Goal: Task Accomplishment & Management: Use online tool/utility

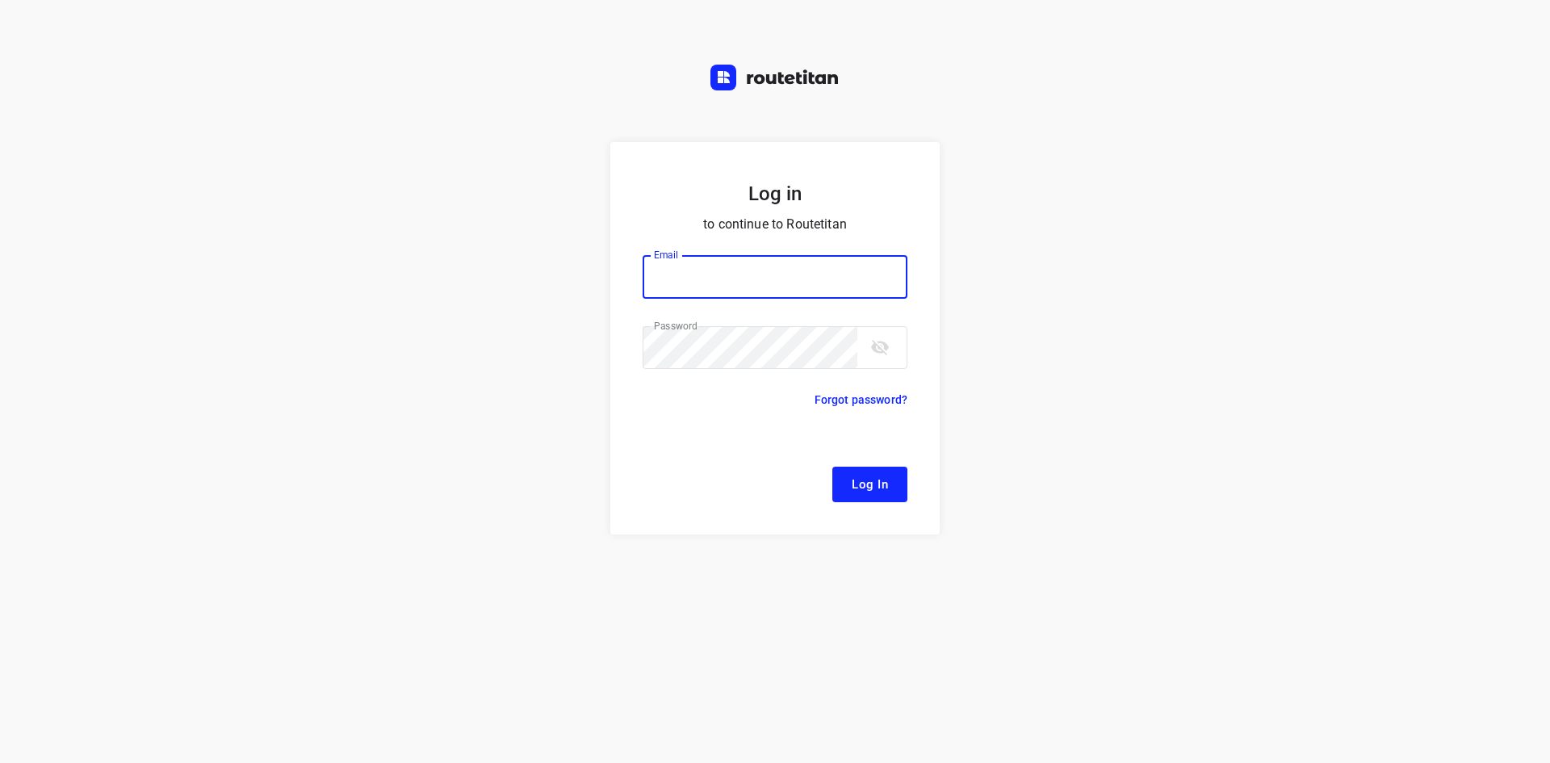
type input "[EMAIL_ADDRESS][DOMAIN_NAME]"
click at [833, 467] on button "Log In" at bounding box center [870, 485] width 75 height 36
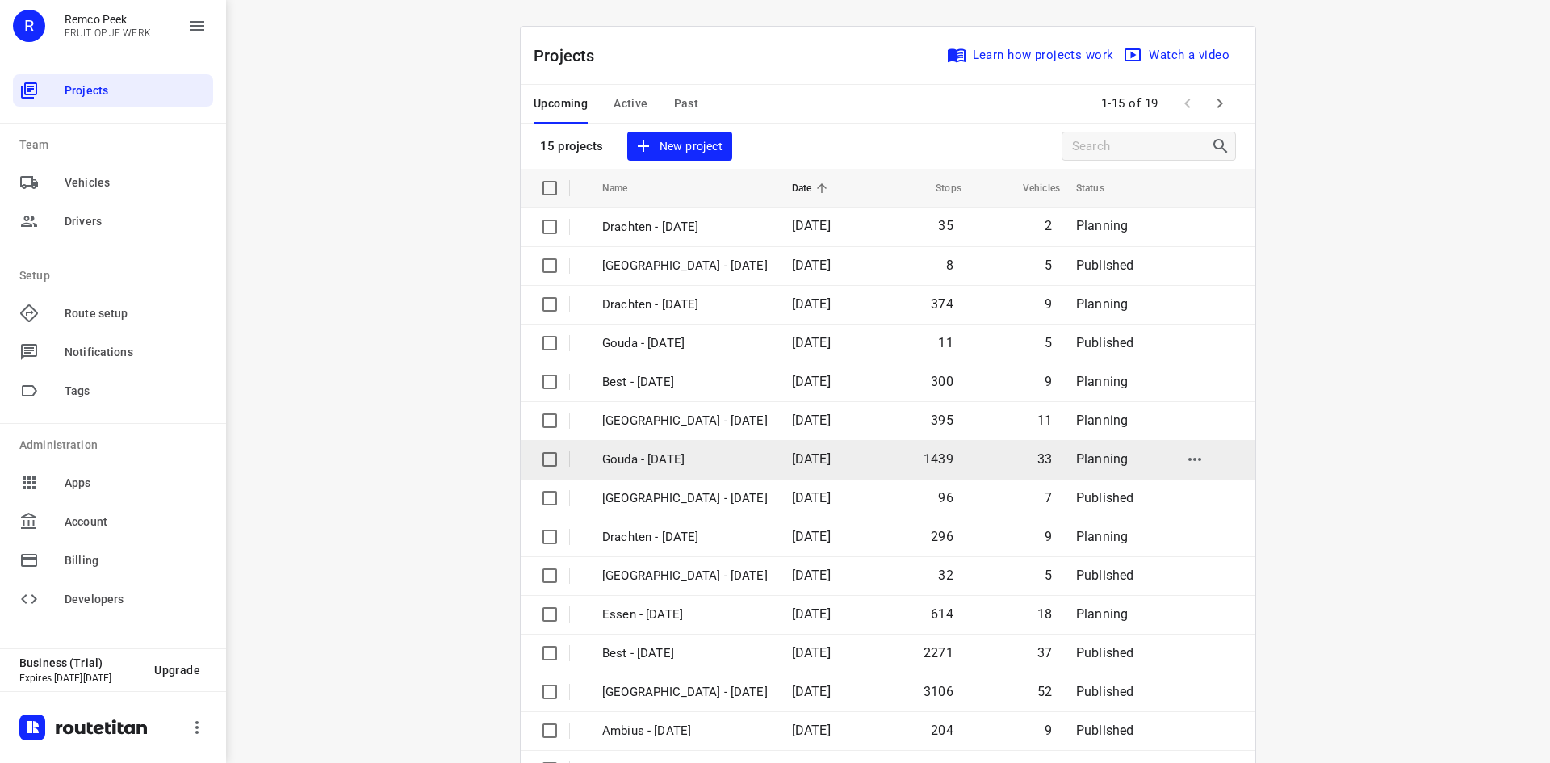
scroll to position [53, 0]
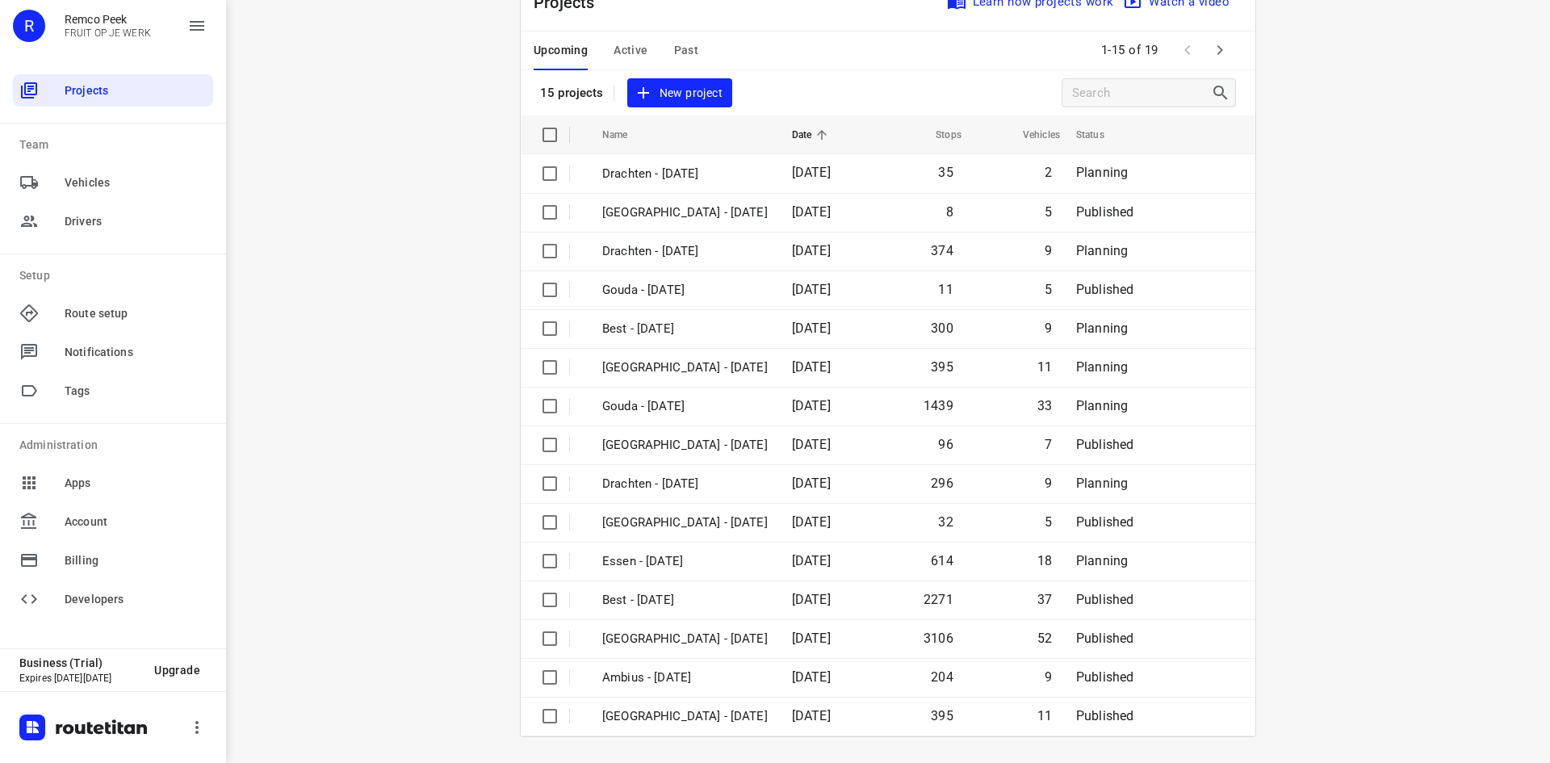
click at [1219, 48] on icon "button" at bounding box center [1220, 49] width 19 height 19
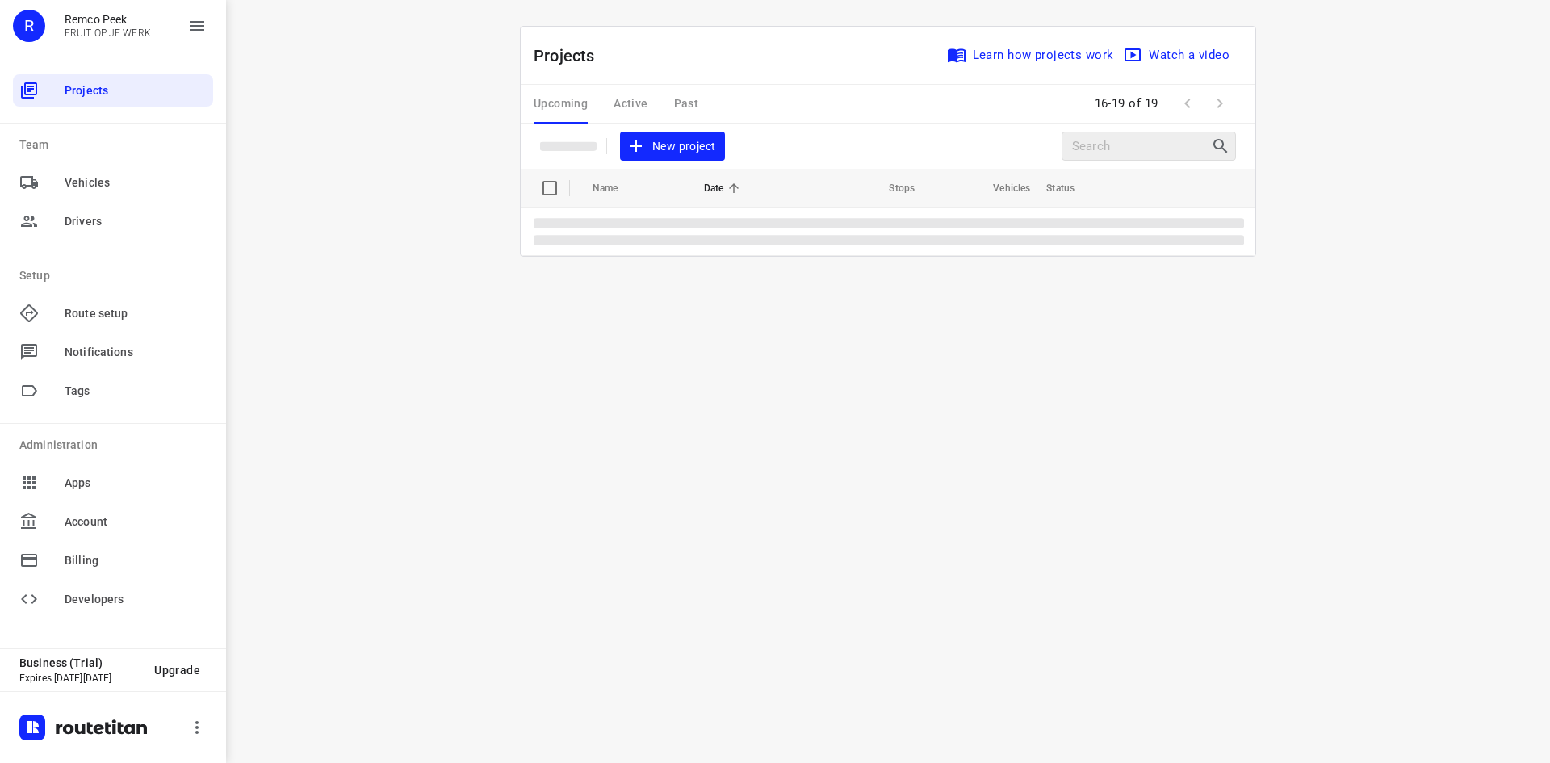
scroll to position [0, 0]
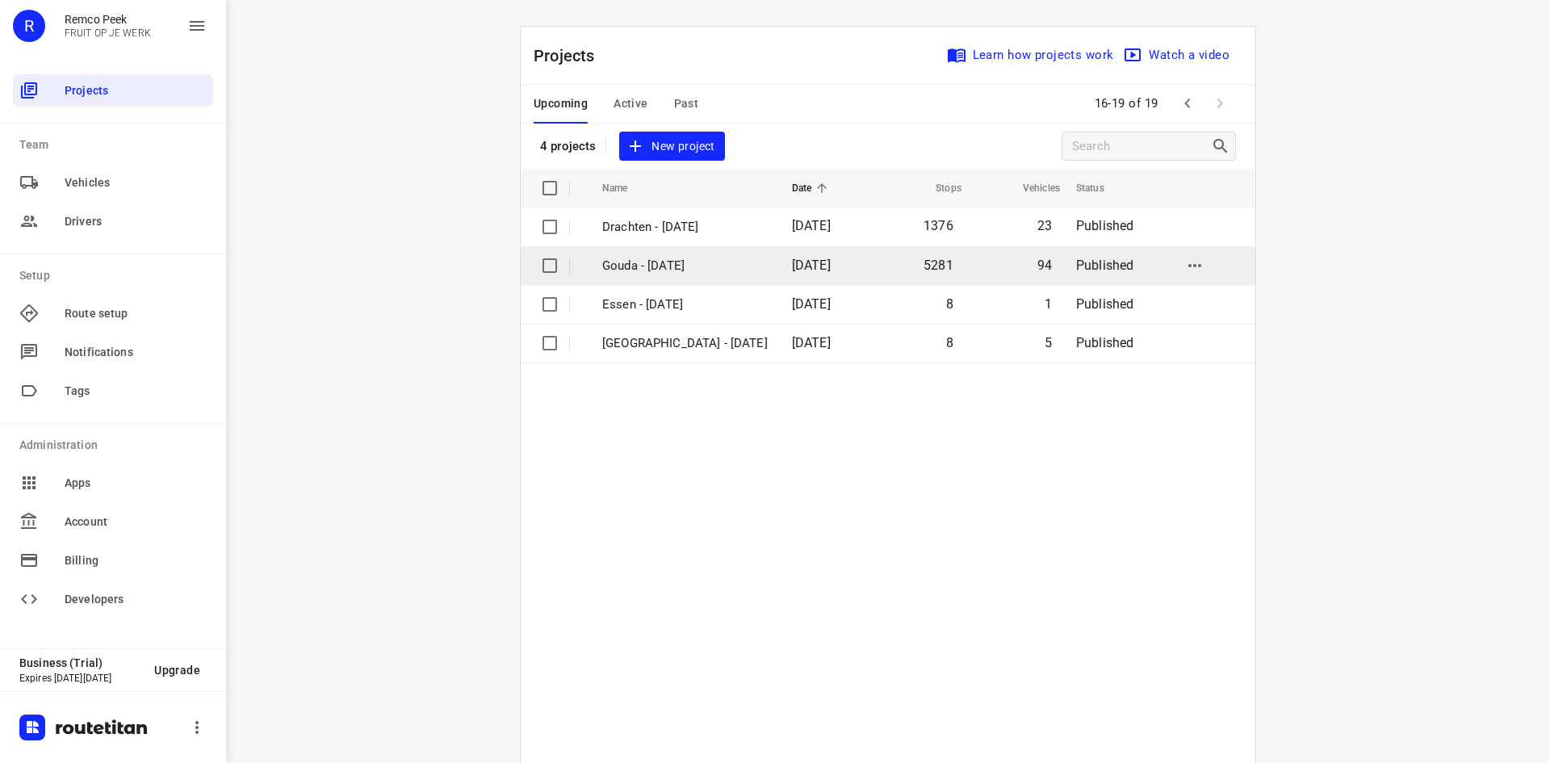
click at [693, 264] on p "Gouda - [DATE]" at bounding box center [685, 266] width 166 height 19
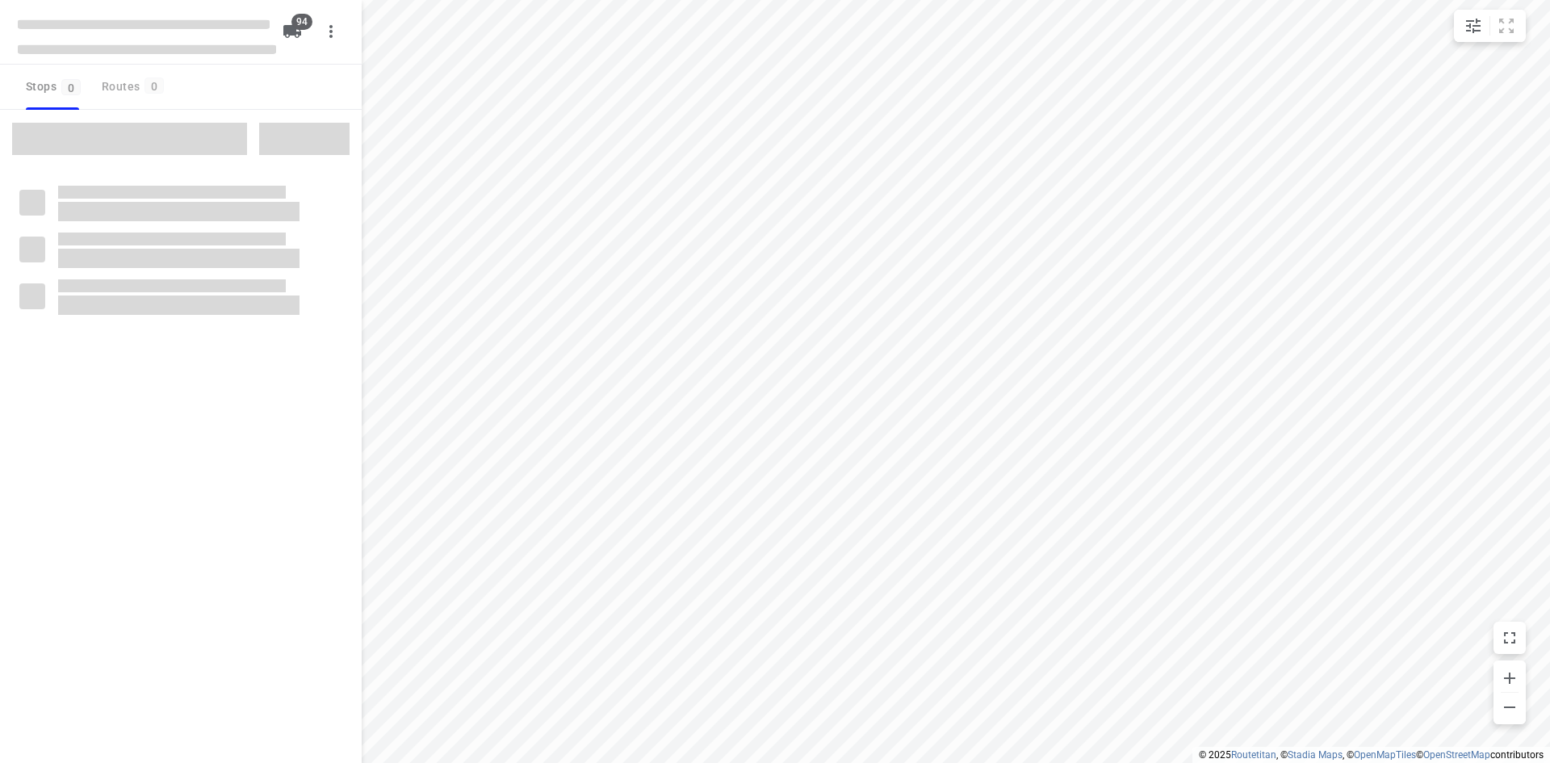
checkbox input "true"
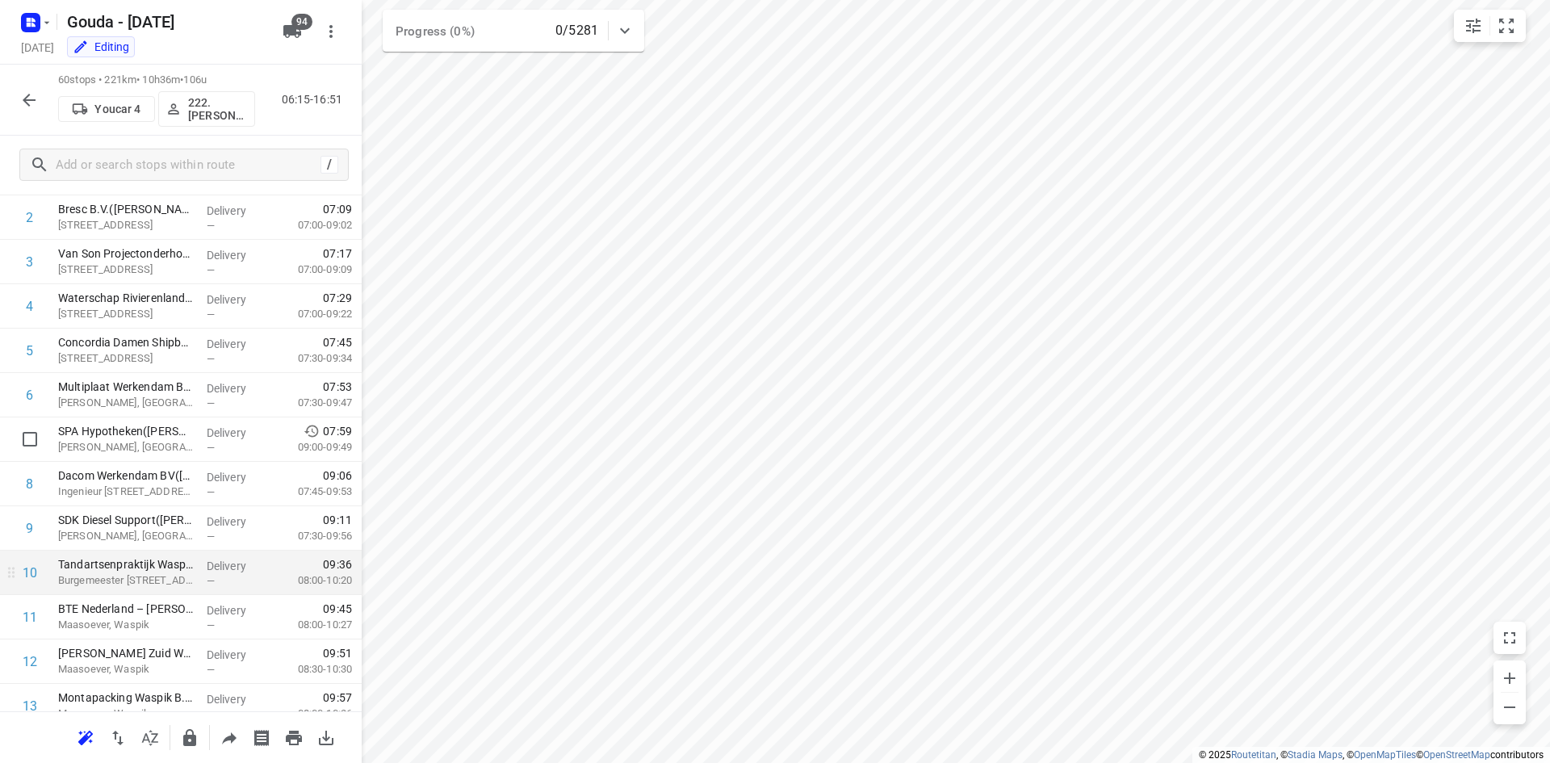
scroll to position [162, 0]
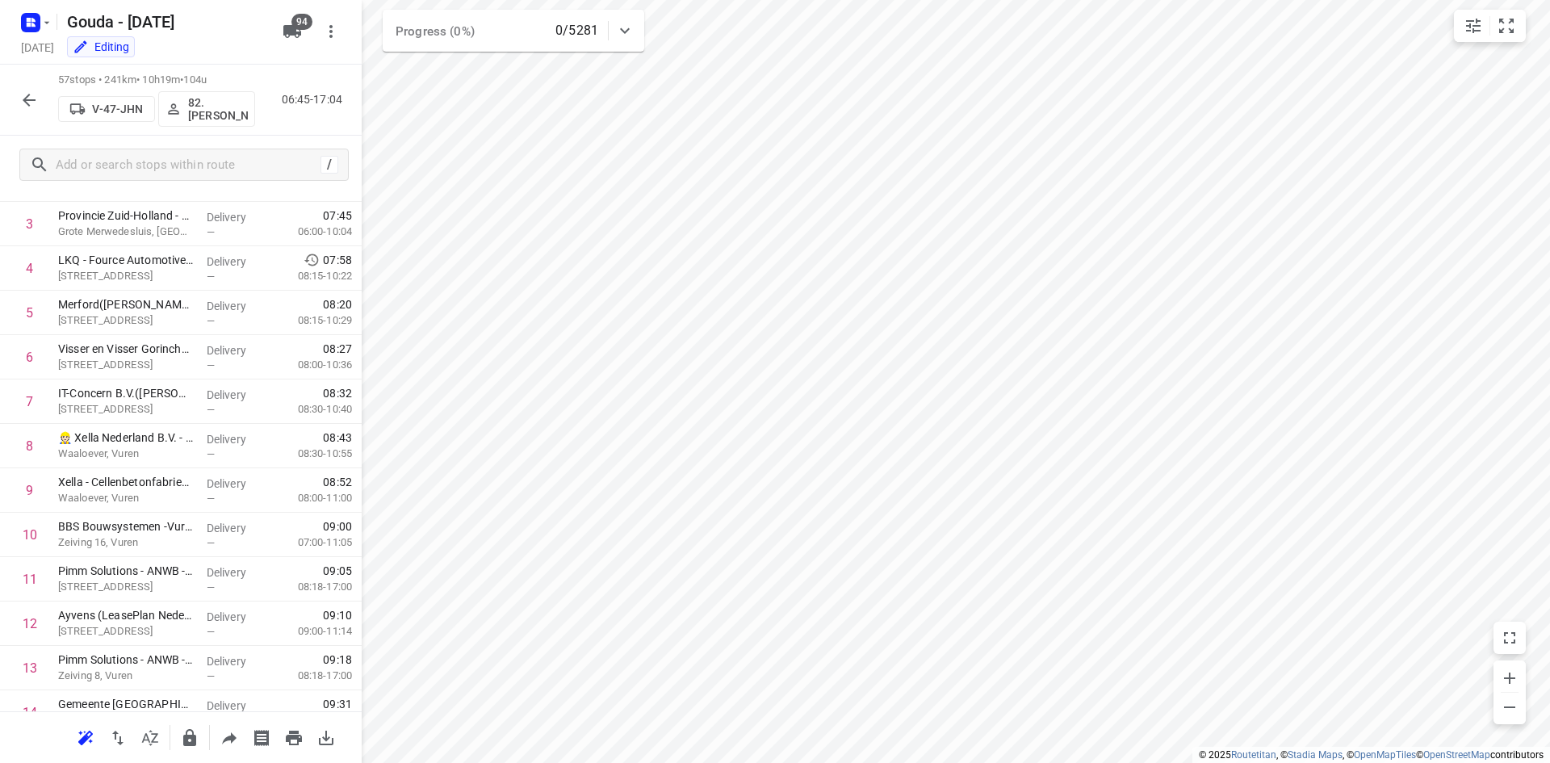
click at [1236, 0] on html "i © 2025 Routetitan , © Stadia Maps , © OpenMapTiles © OpenStreetMap contributo…" at bounding box center [775, 381] width 1550 height 763
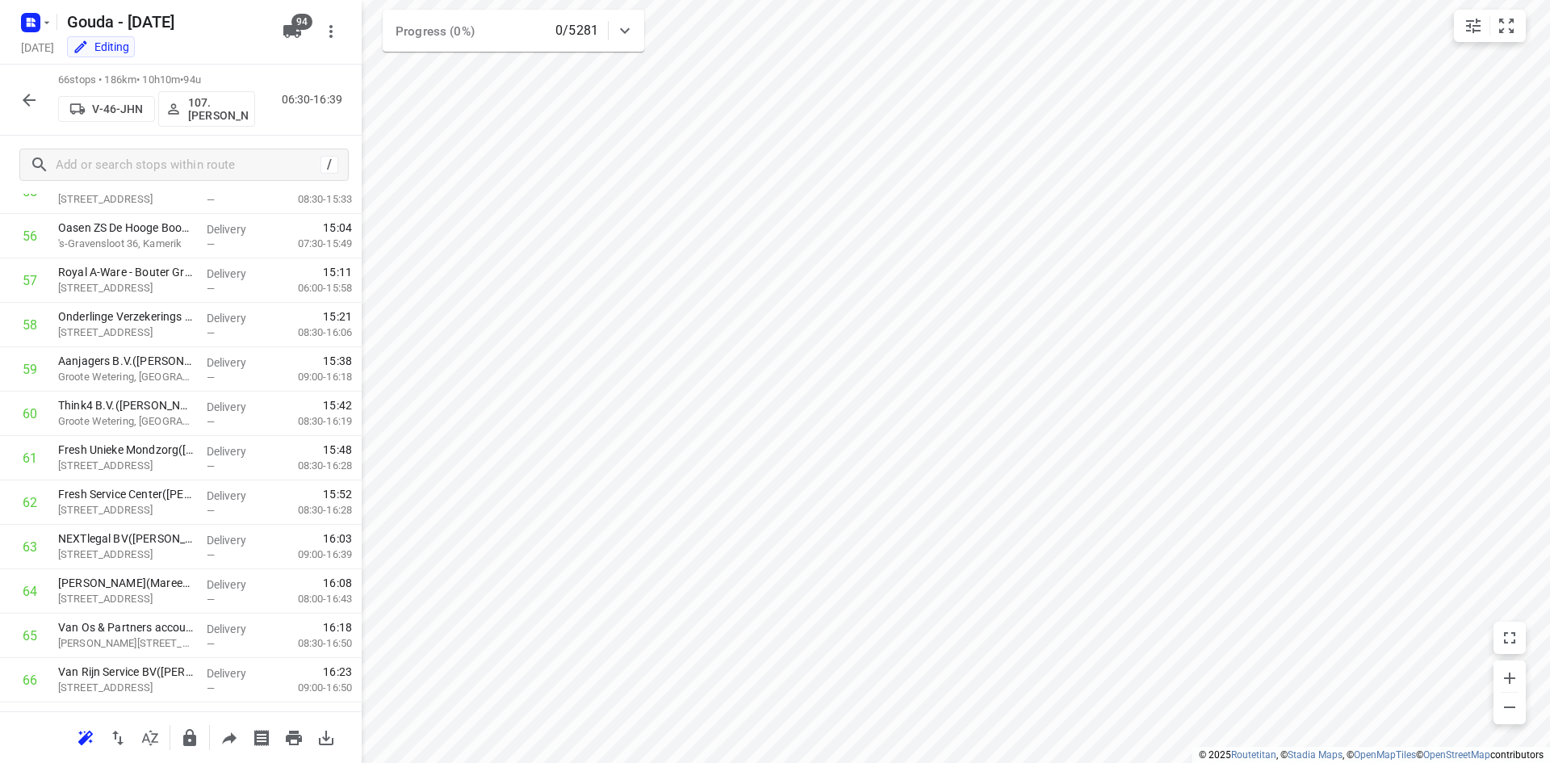
scroll to position [2539, 0]
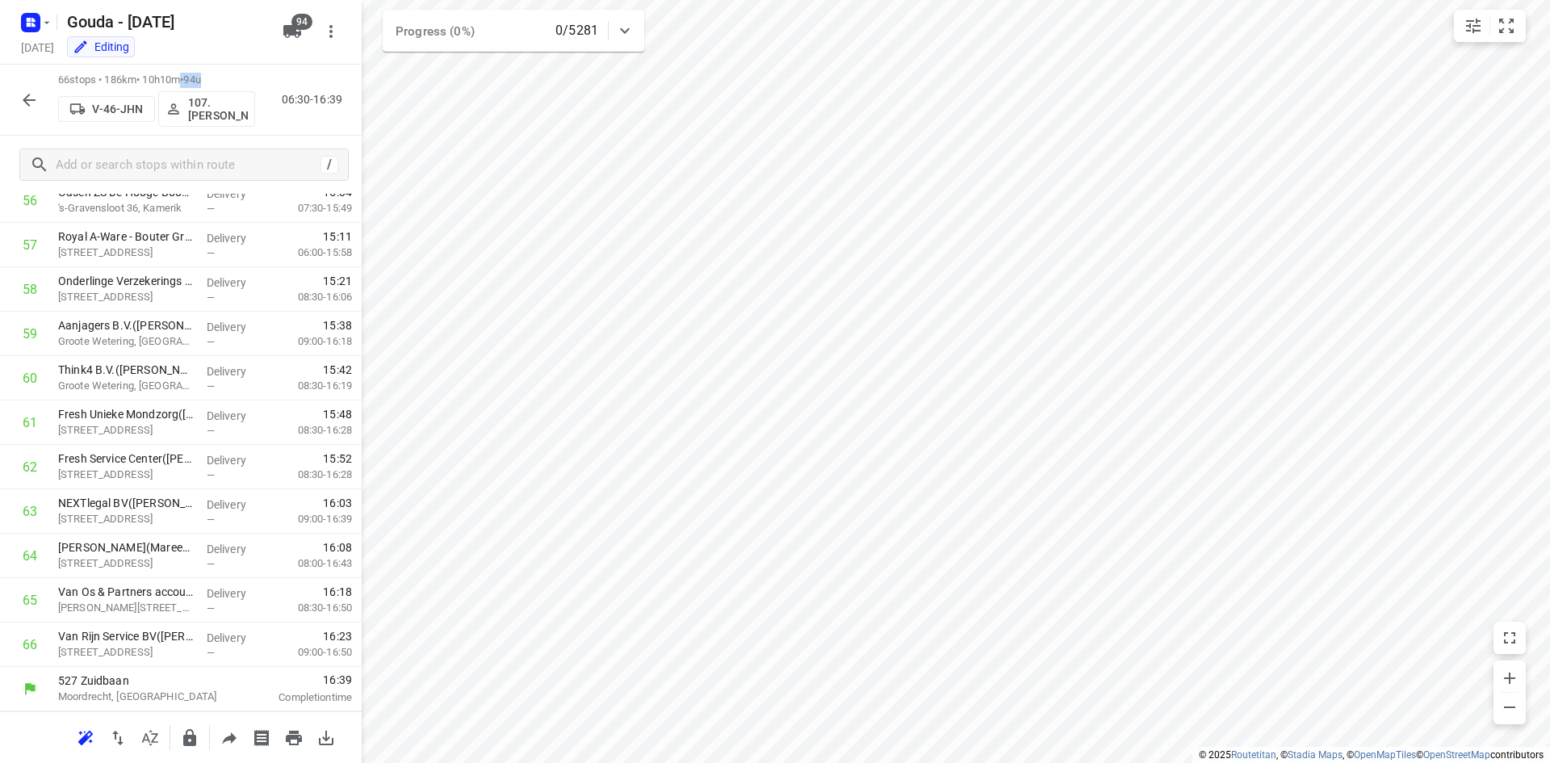
drag, startPoint x: 219, startPoint y: 76, endPoint x: 191, endPoint y: 73, distance: 28.4
click at [191, 73] on p "66 stops • 186km • 10h10m • 94u" at bounding box center [156, 80] width 197 height 15
click at [217, 80] on p "66 stops • 186km • 10h10m • 94u" at bounding box center [156, 80] width 197 height 15
drag, startPoint x: 113, startPoint y: 71, endPoint x: 139, endPoint y: 77, distance: 26.5
click at [136, 75] on div "66 stops • 186km • 10h10m • 94u V-46-JHN 107.[PERSON_NAME] 06:30-16:39" at bounding box center [181, 100] width 362 height 71
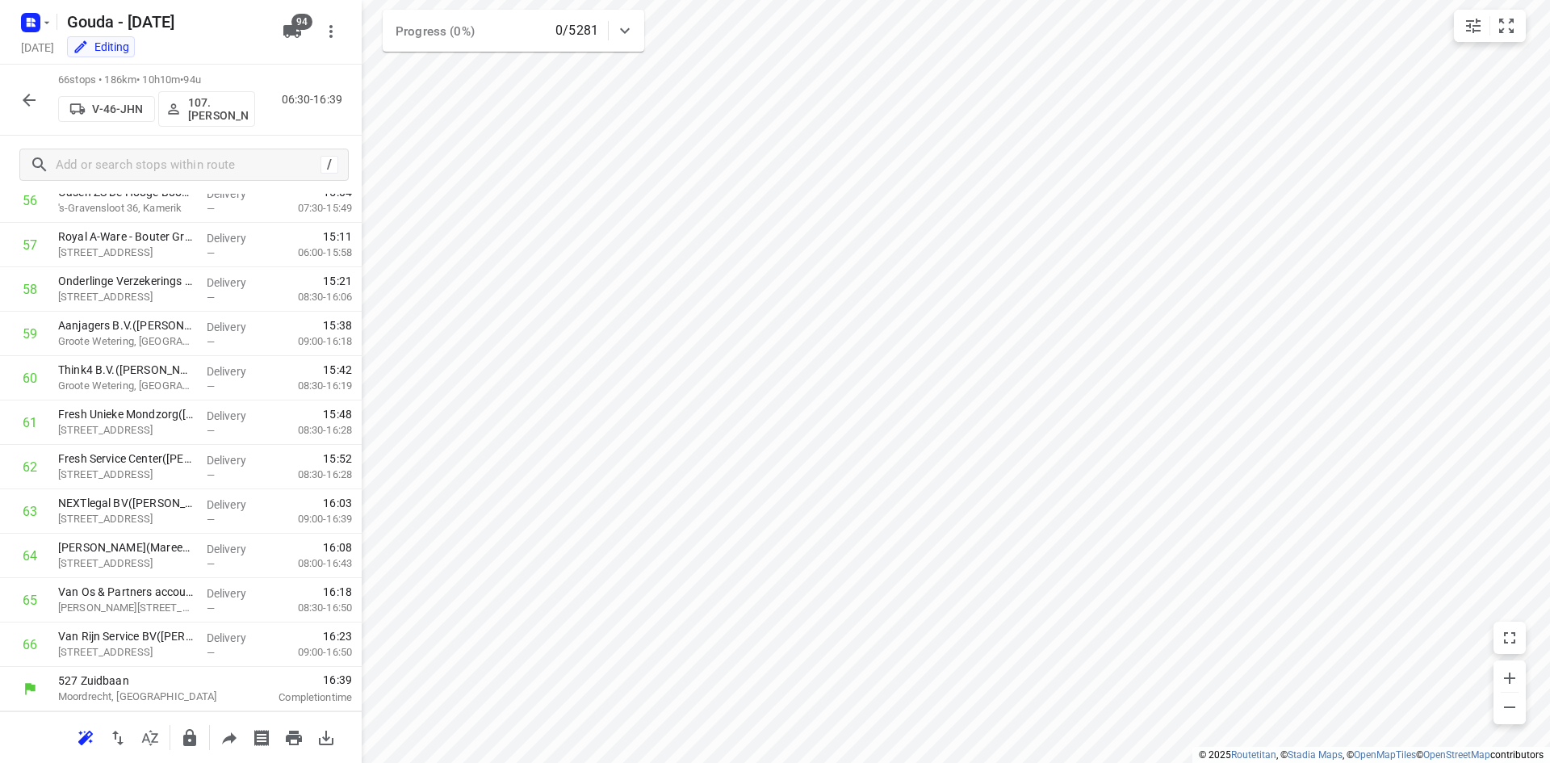
click at [144, 80] on p "66 stops • 186km • 10h10m • 94u" at bounding box center [156, 80] width 197 height 15
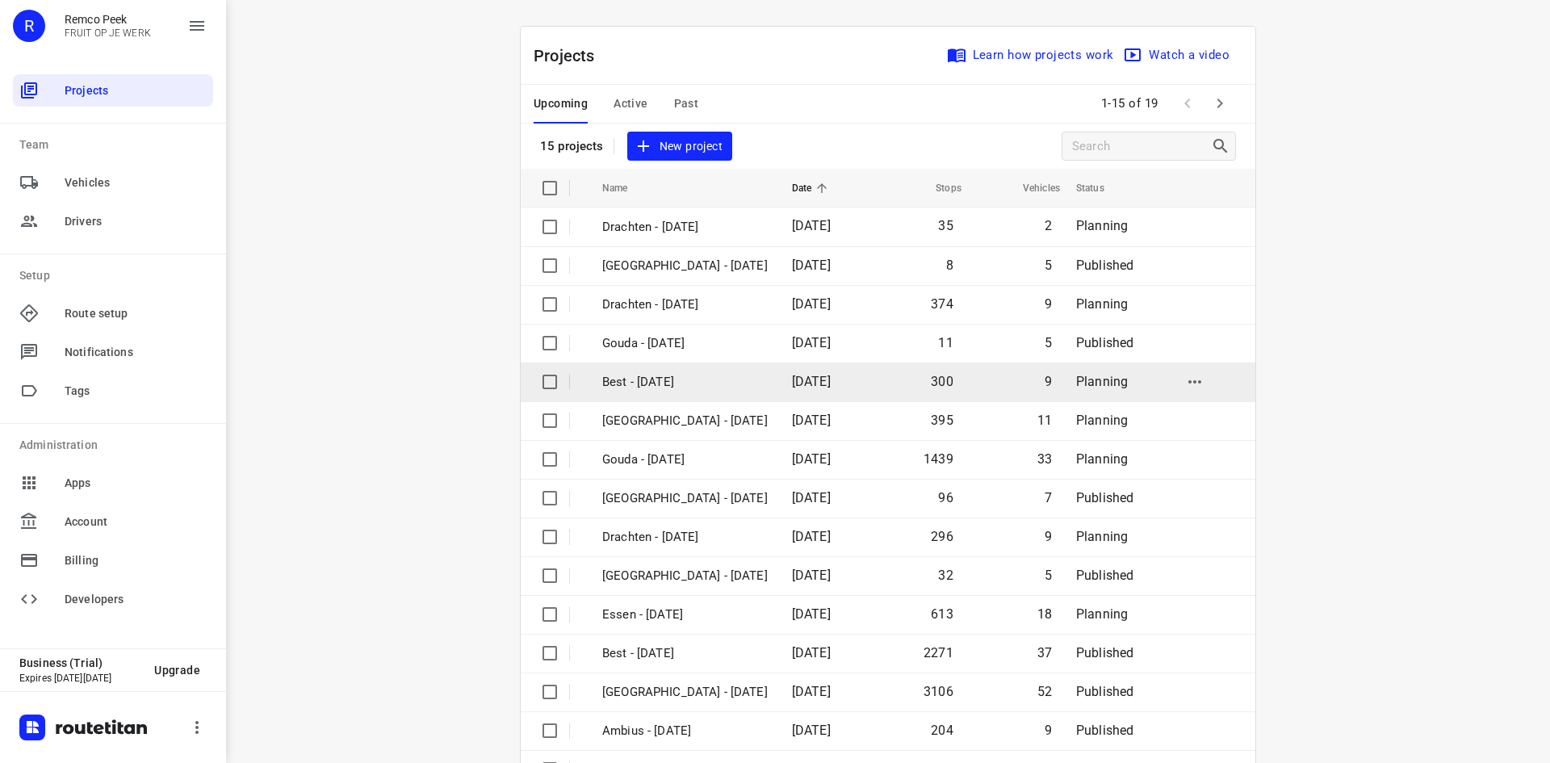
scroll to position [53, 0]
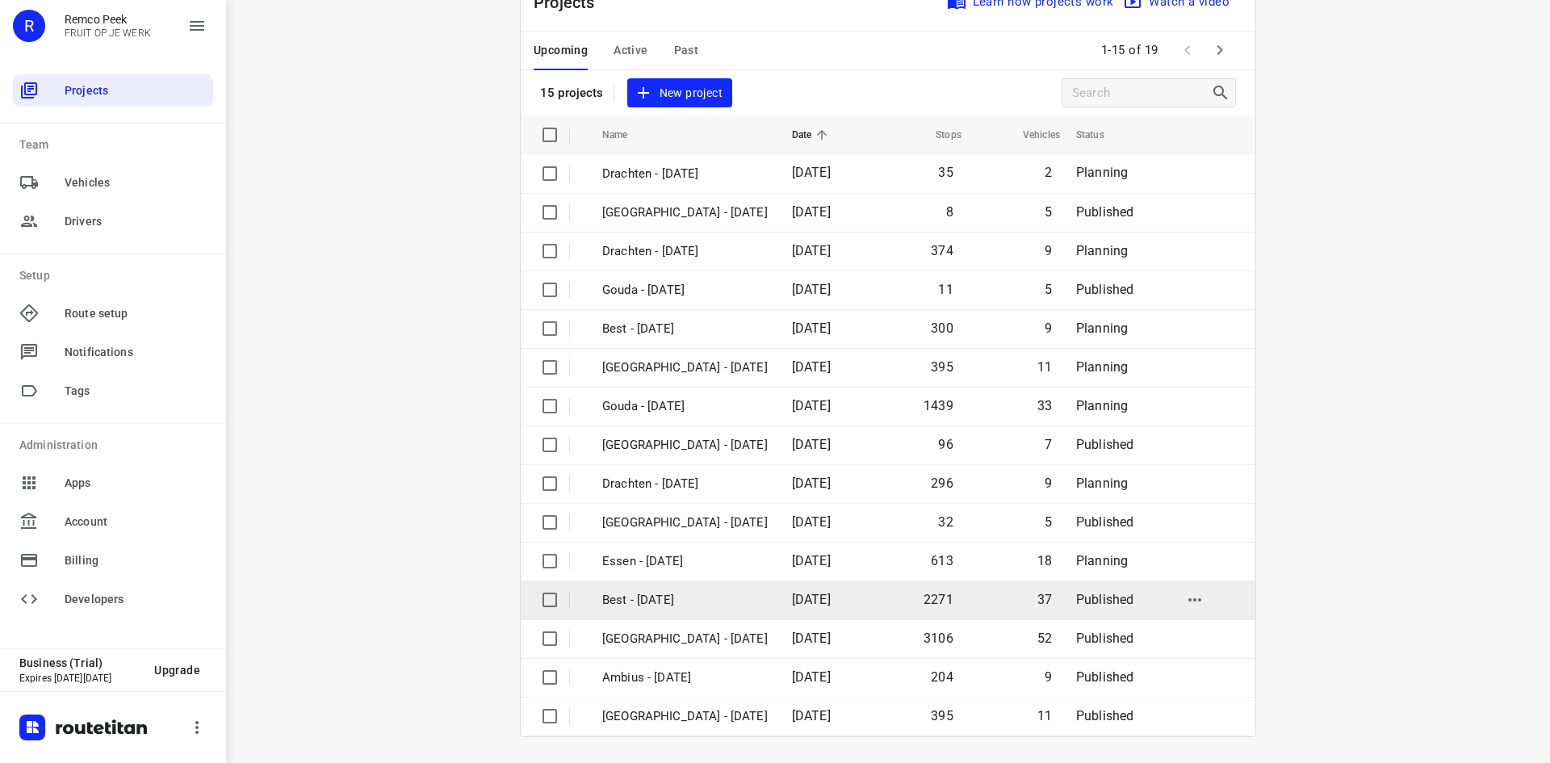
click at [687, 598] on p "Best - [DATE]" at bounding box center [685, 600] width 166 height 19
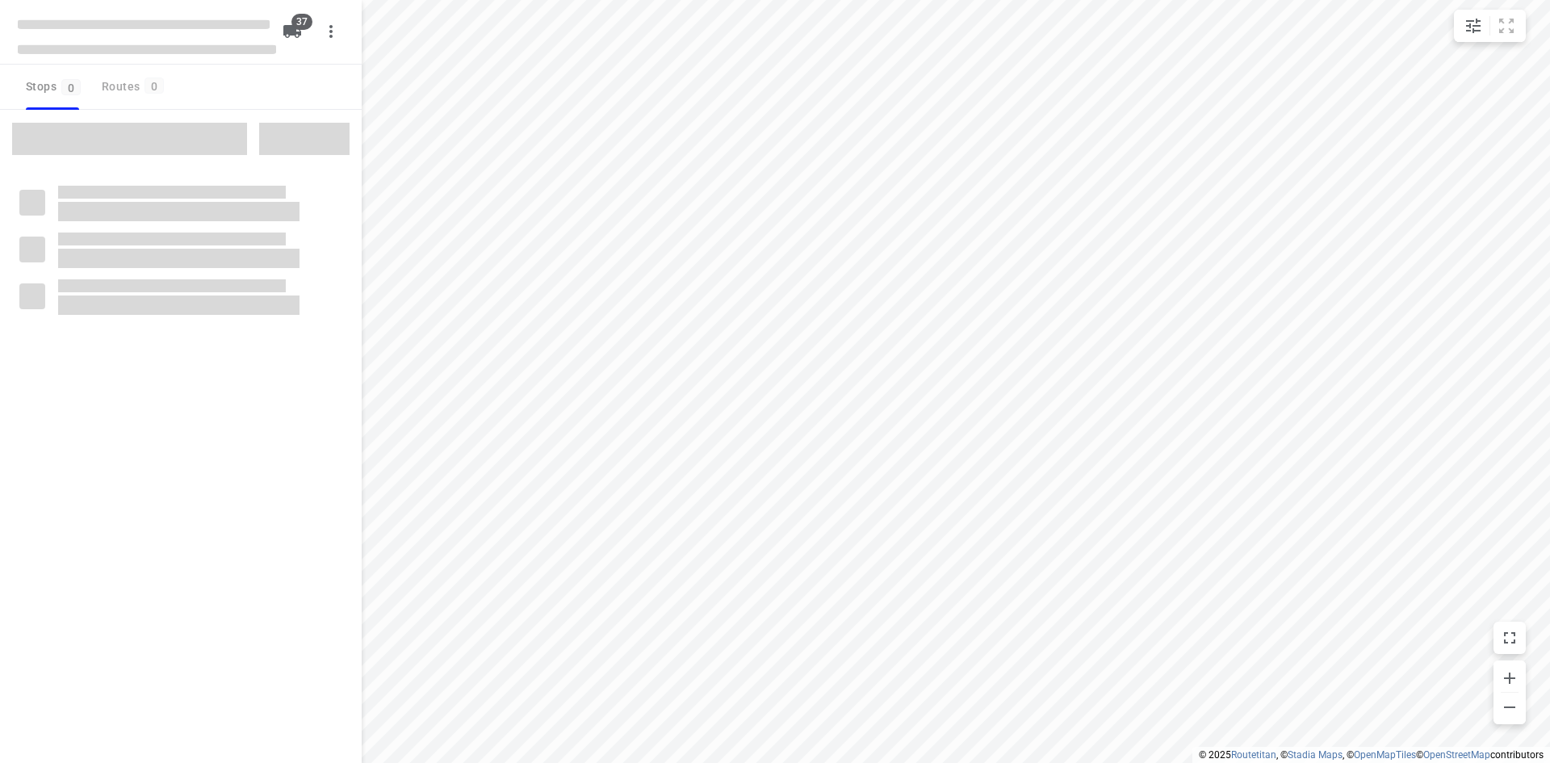
checkbox input "true"
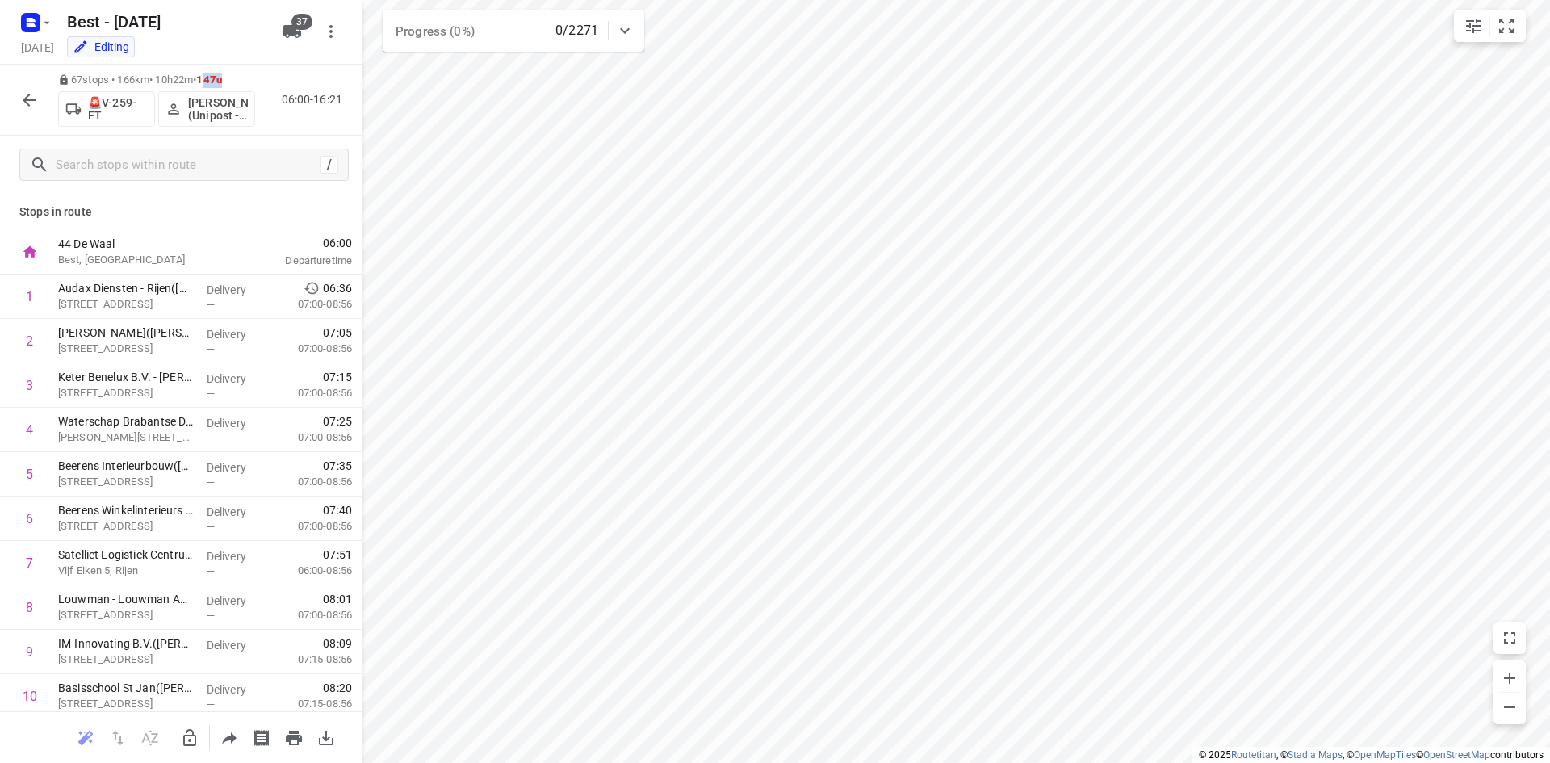
drag, startPoint x: 222, startPoint y: 81, endPoint x: 260, endPoint y: 82, distance: 38.0
click at [260, 81] on div "67 stops • 166km • 10h22m • 147u 🚨V-259-FT Ahmad Abazid (Unipost - Best - ZZP) …" at bounding box center [181, 100] width 362 height 71
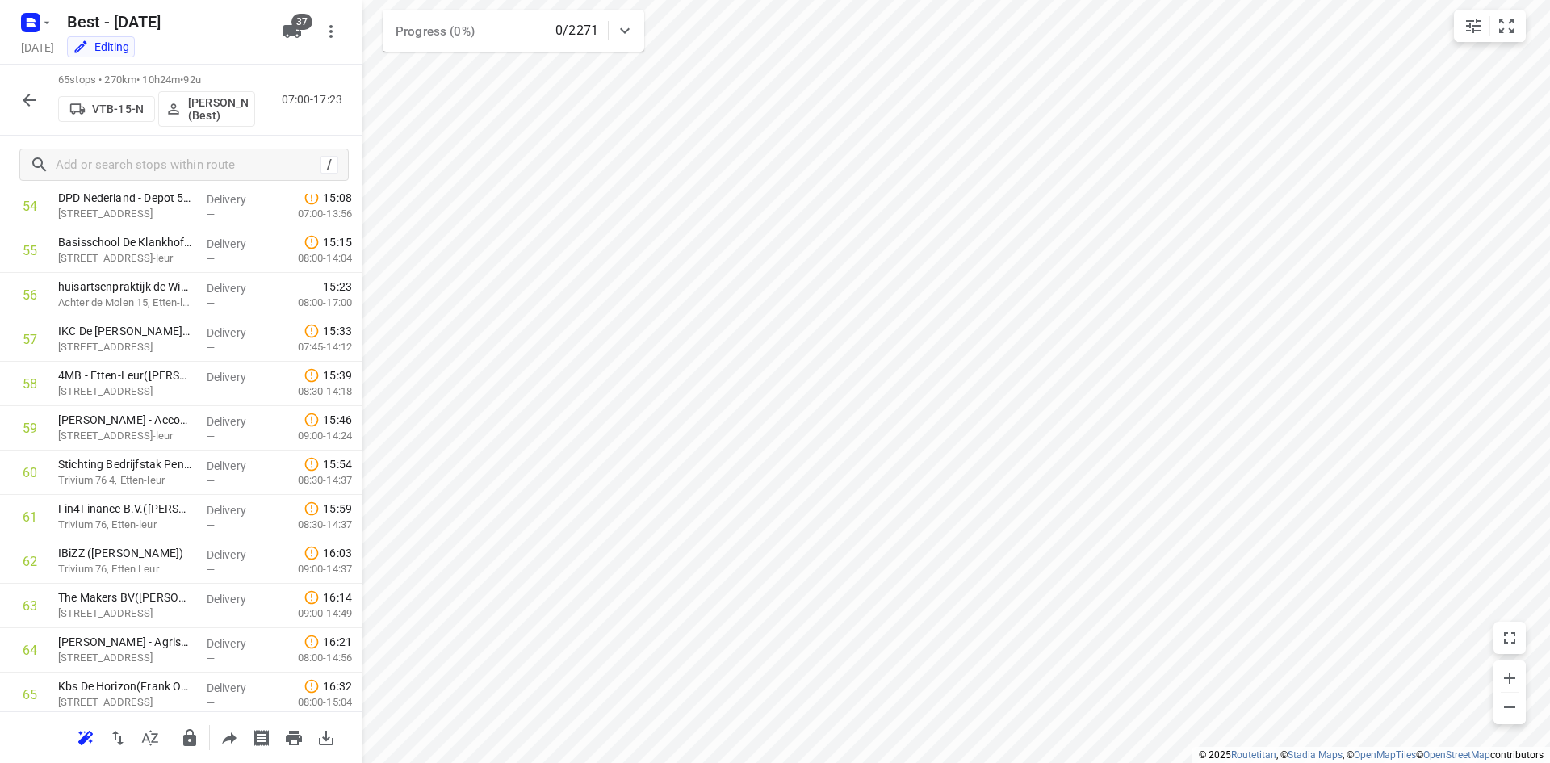
scroll to position [2495, 0]
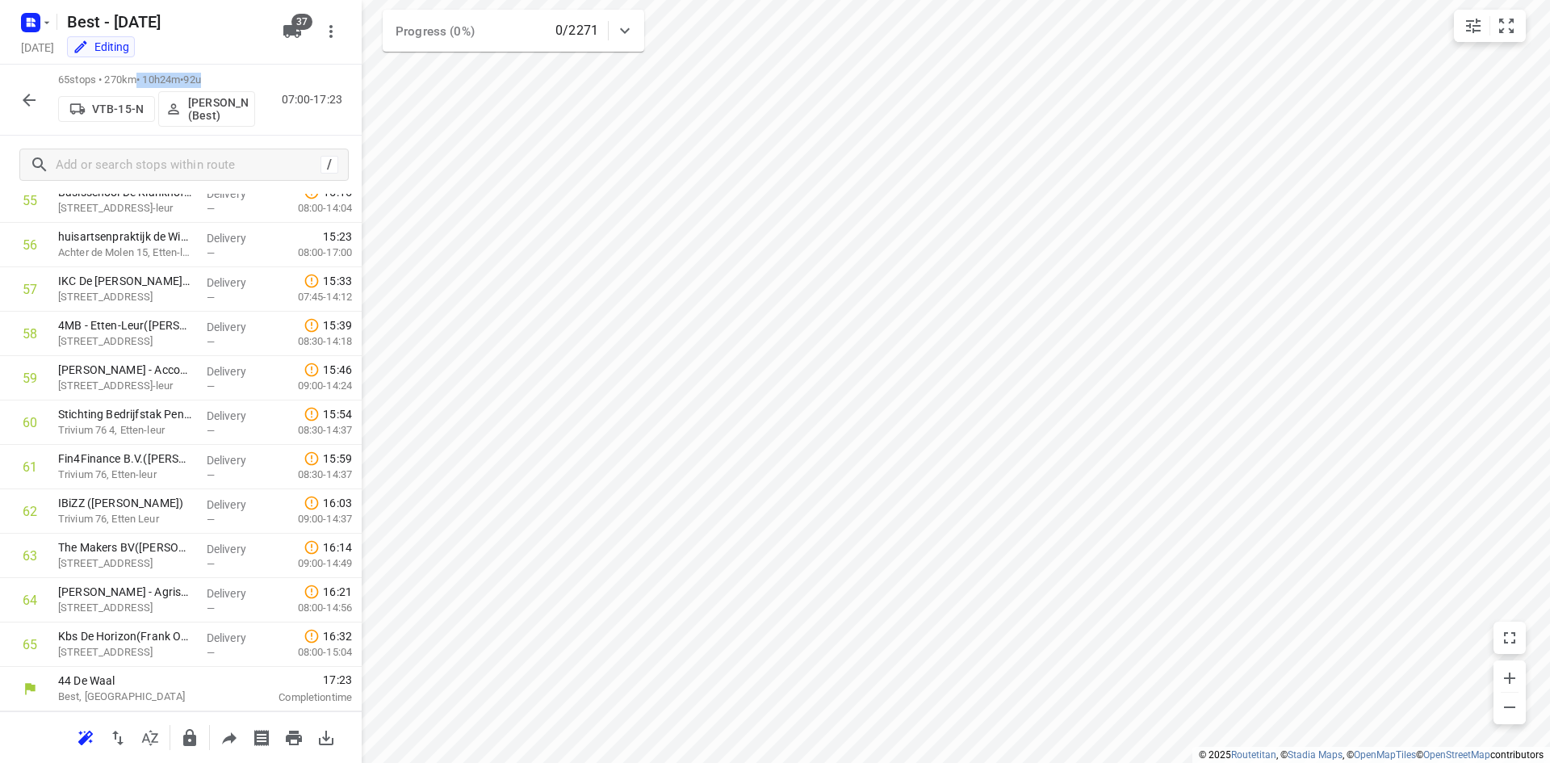
drag, startPoint x: 220, startPoint y: 83, endPoint x: 137, endPoint y: 86, distance: 83.2
click at [137, 86] on p "65 stops • 270km • 10h24m • 92u" at bounding box center [156, 80] width 197 height 15
click at [214, 89] on div "VTB-15-N Tony van Doren (Best)" at bounding box center [156, 107] width 197 height 39
